Goal: Task Accomplishment & Management: Complete application form

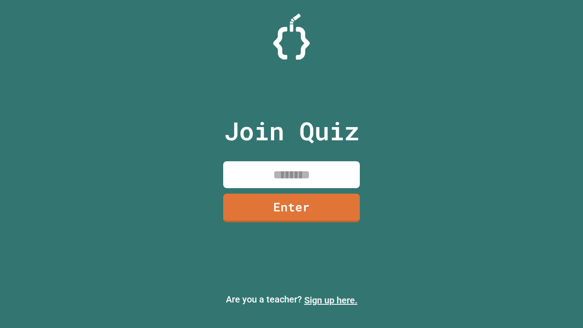
click at [331, 300] on link "Sign up here." at bounding box center [330, 300] width 53 height 11
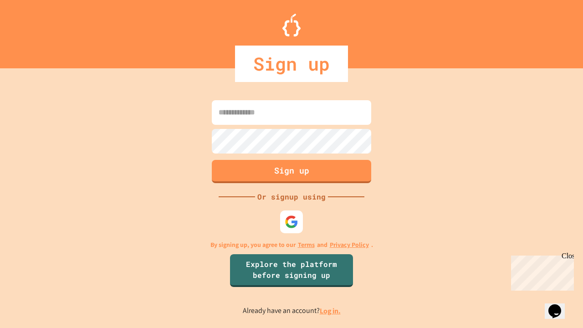
click at [331, 311] on link "Log in." at bounding box center [330, 311] width 21 height 10
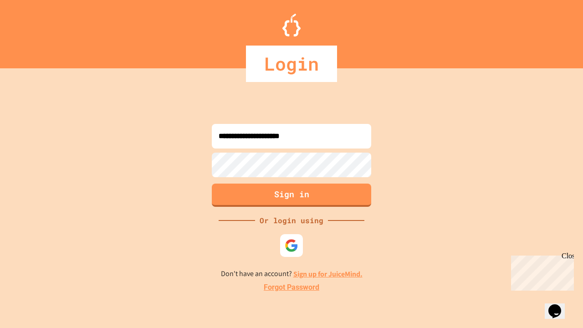
type input "**********"
